Goal: Task Accomplishment & Management: Manage account settings

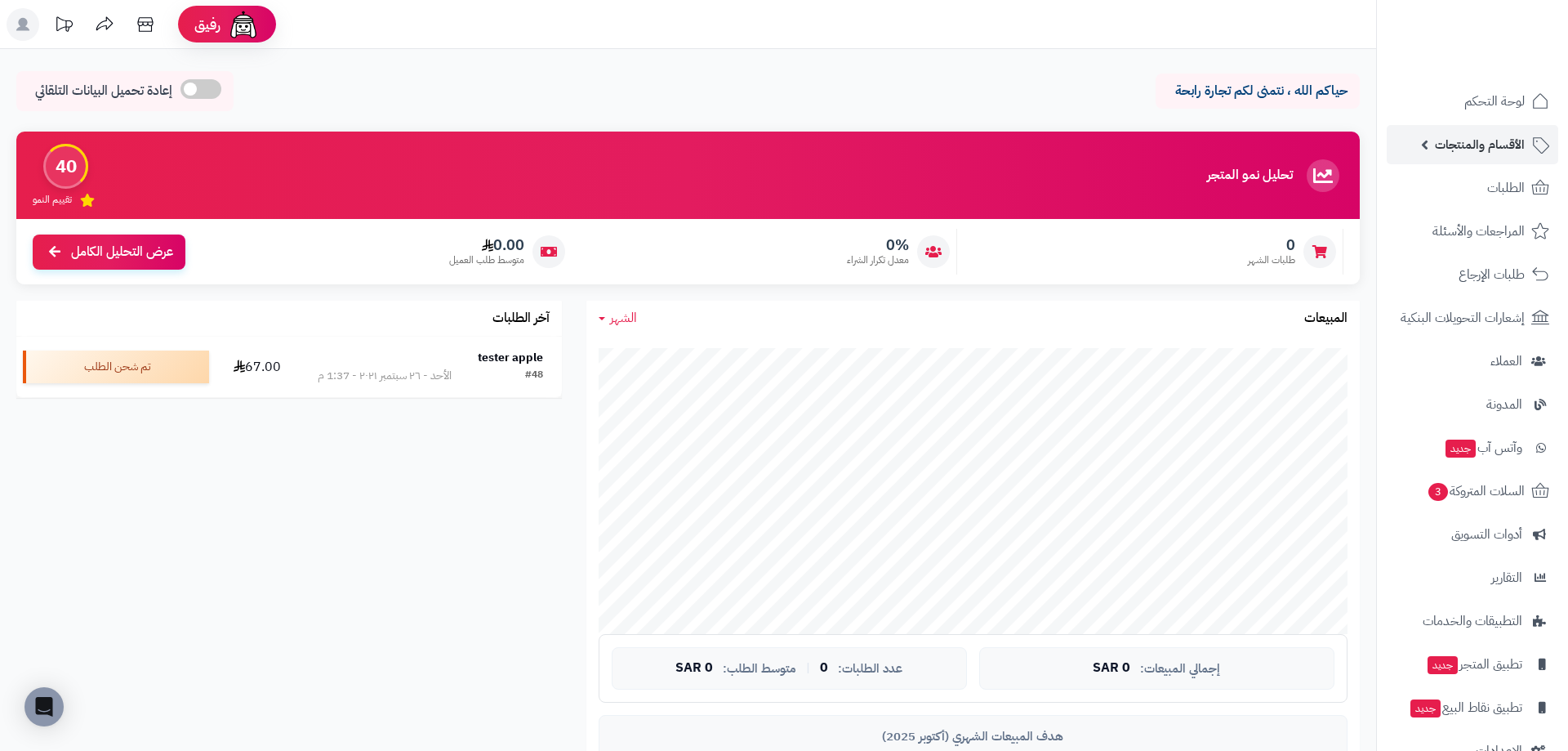
click at [1486, 150] on span "الأقسام والمنتجات" at bounding box center [1480, 144] width 90 height 22
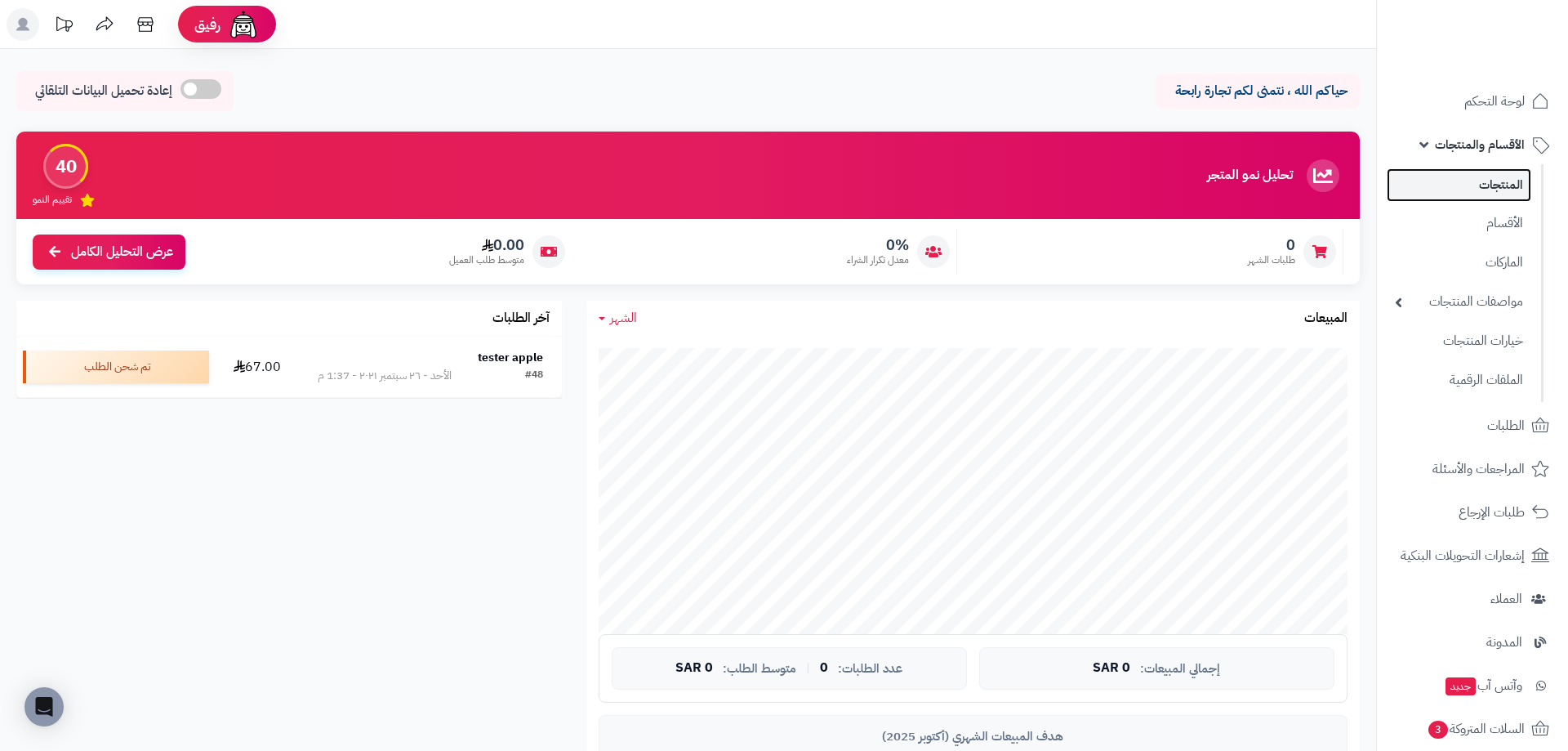
click at [1493, 180] on link "المنتجات" at bounding box center [1458, 185] width 144 height 34
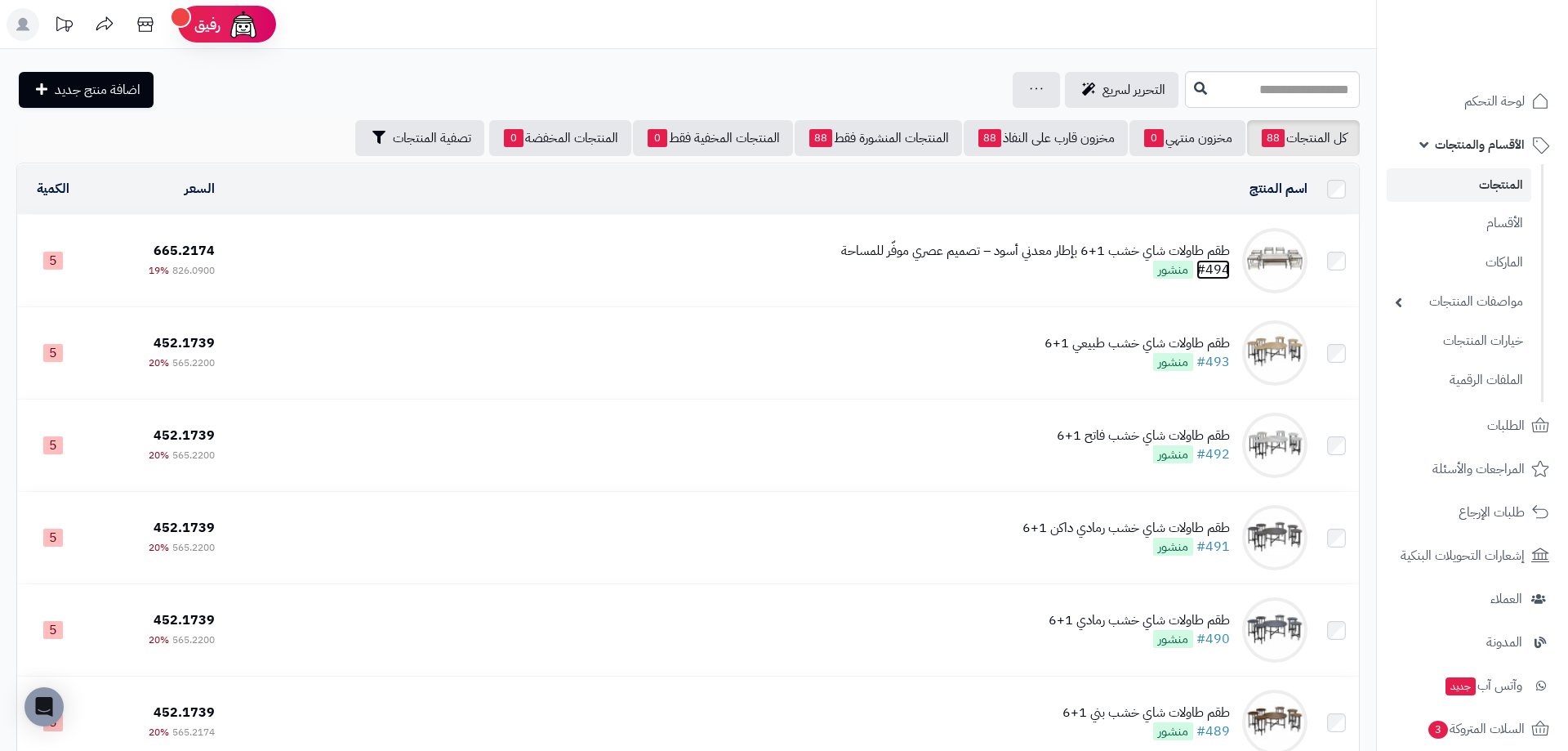
click at [1219, 268] on link "#494" at bounding box center [1213, 269] width 34 height 20
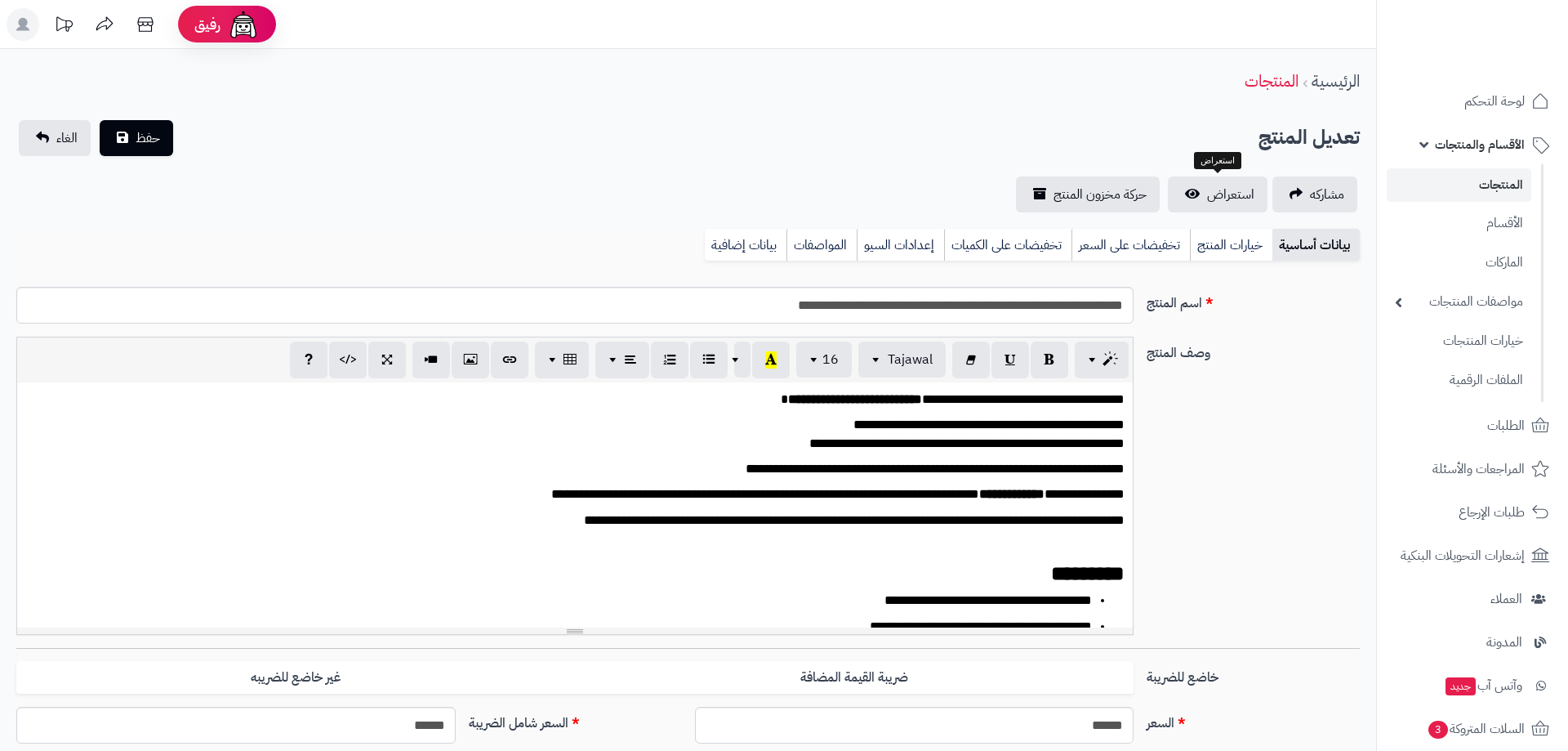
click at [1226, 196] on span "استعراض" at bounding box center [1231, 194] width 48 height 20
